Goal: Navigation & Orientation: Find specific page/section

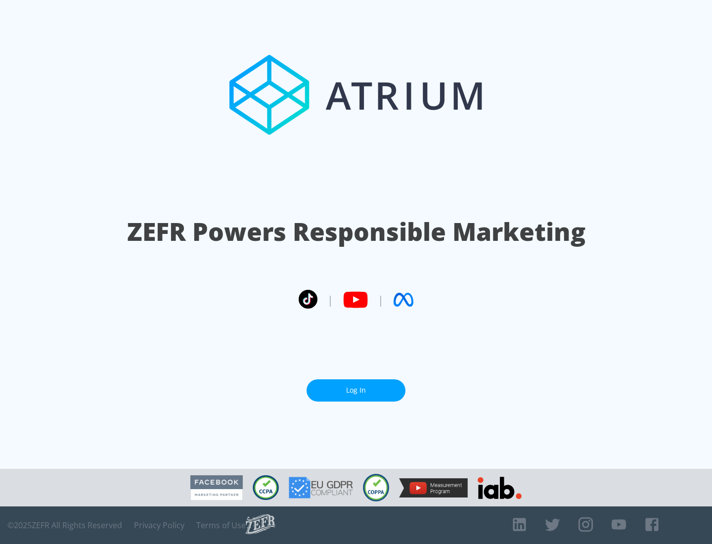
click at [356, 386] on link "Log In" at bounding box center [355, 390] width 99 height 22
